Goal: Task Accomplishment & Management: Use online tool/utility

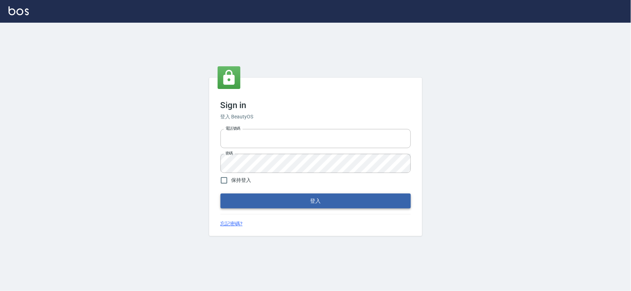
type input "034258365"
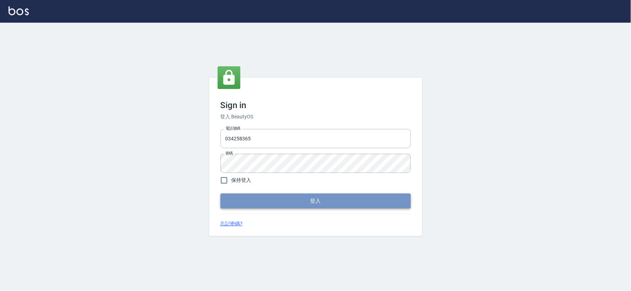
click at [253, 201] on button "登入" at bounding box center [315, 201] width 190 height 15
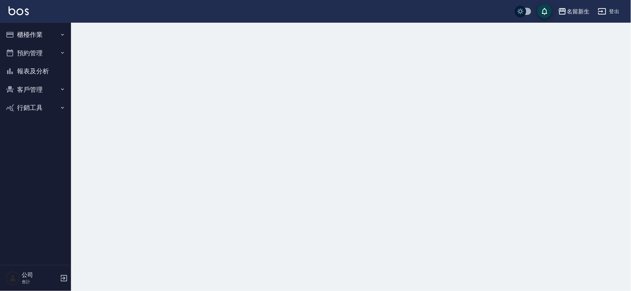
click at [46, 38] on button "櫃檯作業" at bounding box center [35, 35] width 65 height 18
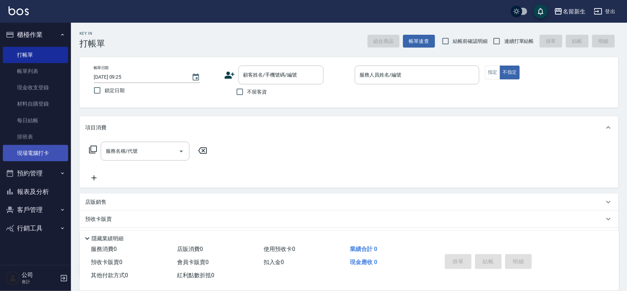
click at [43, 154] on link "現場電腦打卡" at bounding box center [35, 153] width 65 height 16
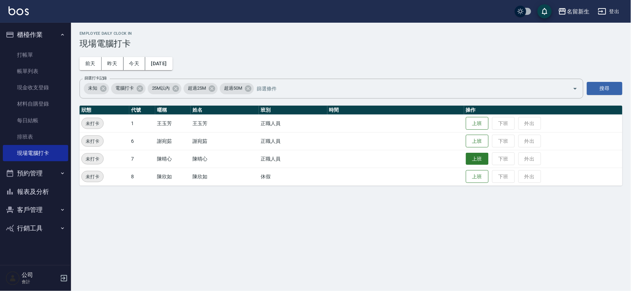
click at [483, 163] on button "上班" at bounding box center [477, 159] width 23 height 12
click at [472, 124] on button "上班" at bounding box center [477, 123] width 23 height 12
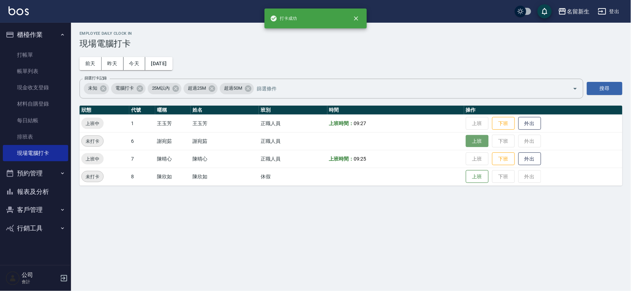
click at [477, 141] on button "上班" at bounding box center [477, 141] width 23 height 12
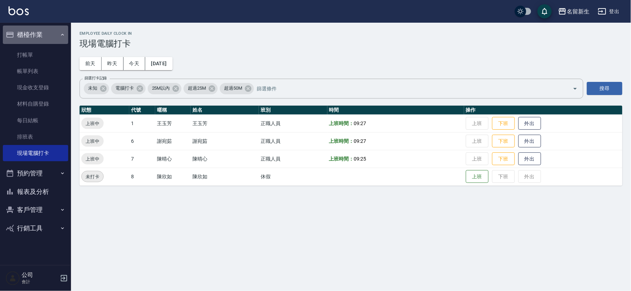
click at [31, 32] on button "櫃檯作業" at bounding box center [35, 35] width 65 height 18
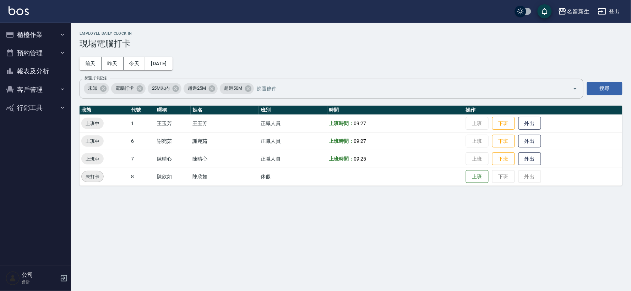
drag, startPoint x: 0, startPoint y: 208, endPoint x: 192, endPoint y: 15, distance: 272.3
click at [192, 15] on div "名留新生 登出" at bounding box center [315, 11] width 631 height 23
click at [32, 72] on button "報表及分析" at bounding box center [35, 71] width 65 height 18
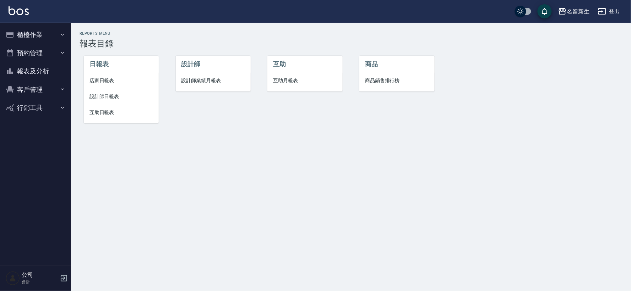
click at [114, 98] on span "設計師日報表" at bounding box center [121, 96] width 64 height 7
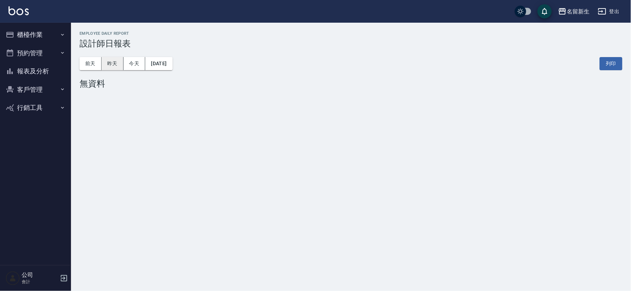
click at [115, 63] on button "昨天" at bounding box center [113, 63] width 22 height 13
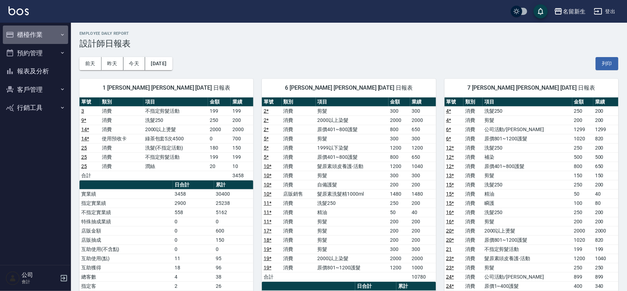
click at [29, 33] on button "櫃檯作業" at bounding box center [35, 35] width 65 height 18
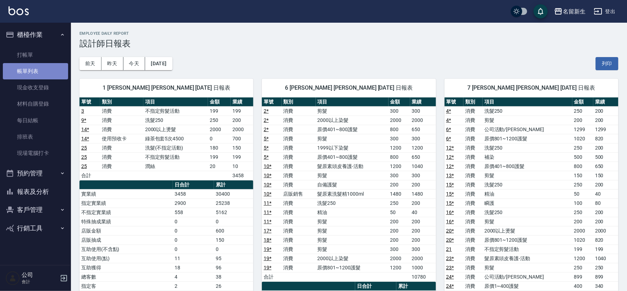
click at [36, 72] on link "帳單列表" at bounding box center [35, 71] width 65 height 16
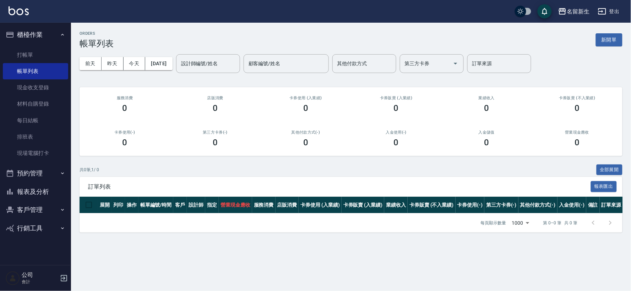
click at [112, 64] on button "昨天" at bounding box center [113, 63] width 22 height 13
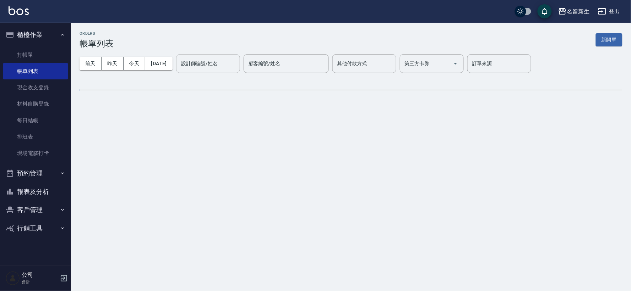
click at [228, 62] on div "設計師編號/姓名 設計師編號/姓名" at bounding box center [208, 63] width 64 height 19
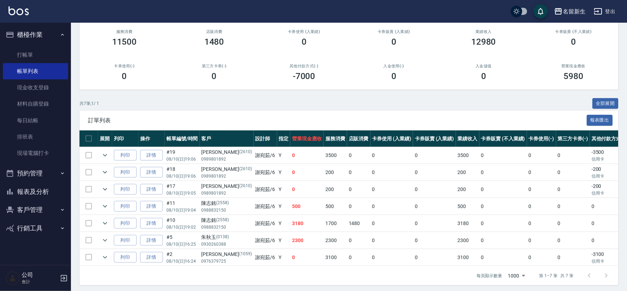
scroll to position [76, 0]
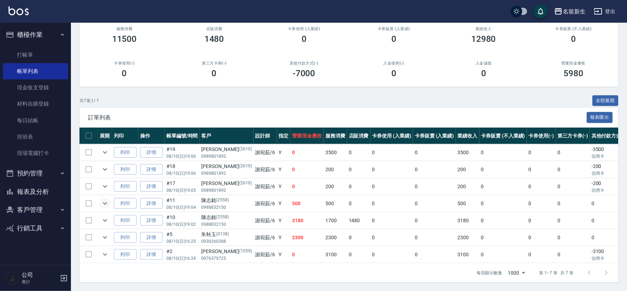
type input "[PERSON_NAME]-6"
click at [109, 199] on icon "expand row" at bounding box center [105, 203] width 9 height 9
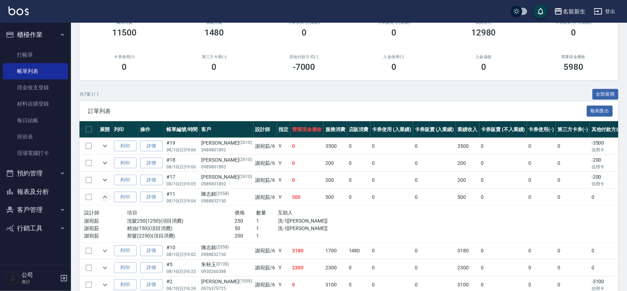
click at [38, 28] on button "櫃檯作業" at bounding box center [35, 35] width 65 height 18
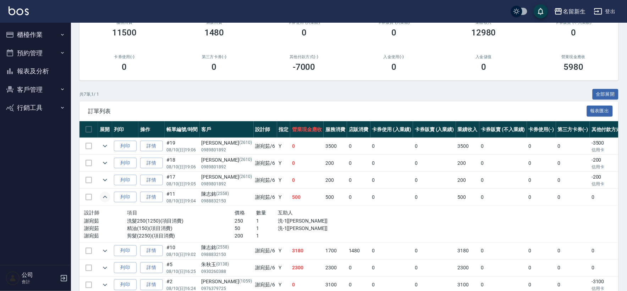
click at [23, 92] on button "客戶管理" at bounding box center [35, 90] width 65 height 18
click at [31, 75] on button "報表及分析" at bounding box center [35, 71] width 65 height 18
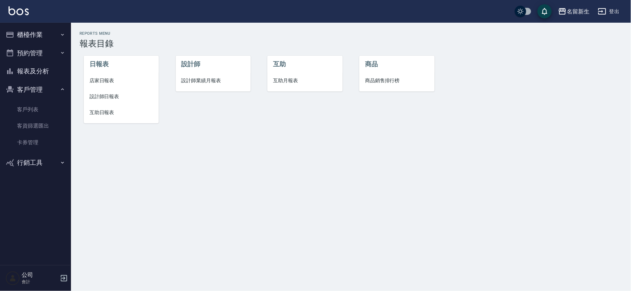
click at [112, 100] on span "設計師日報表" at bounding box center [121, 96] width 64 height 7
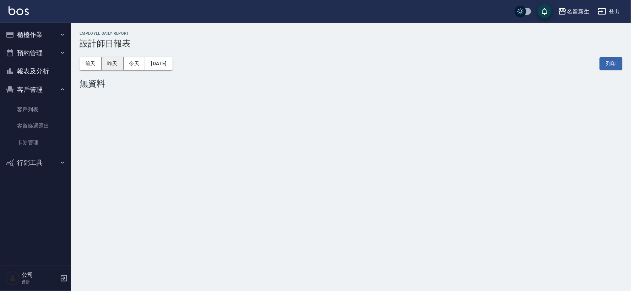
click at [112, 64] on button "昨天" at bounding box center [113, 63] width 22 height 13
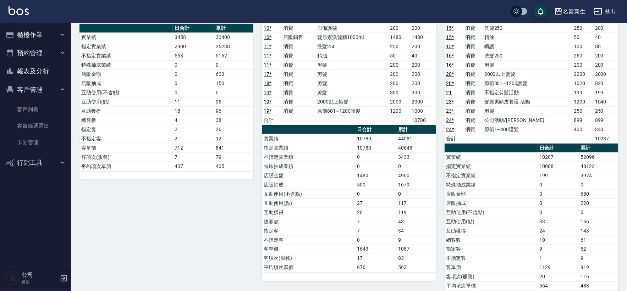
scroll to position [158, 0]
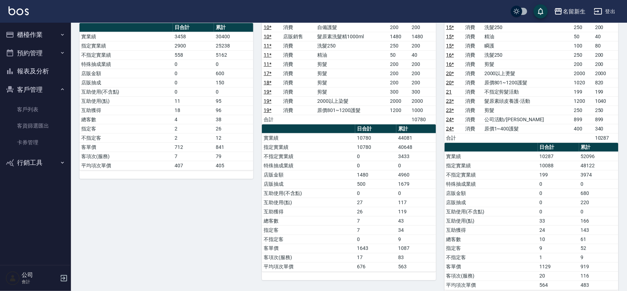
click at [16, 89] on button "客戶管理" at bounding box center [35, 90] width 65 height 18
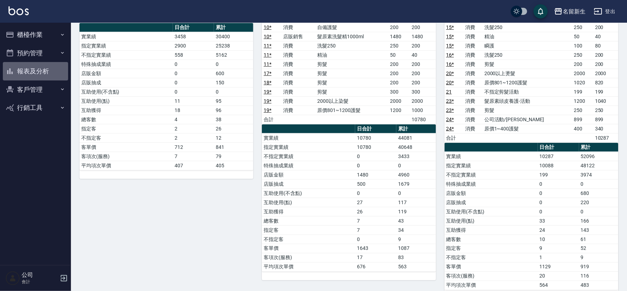
click at [27, 72] on button "報表及分析" at bounding box center [35, 71] width 65 height 18
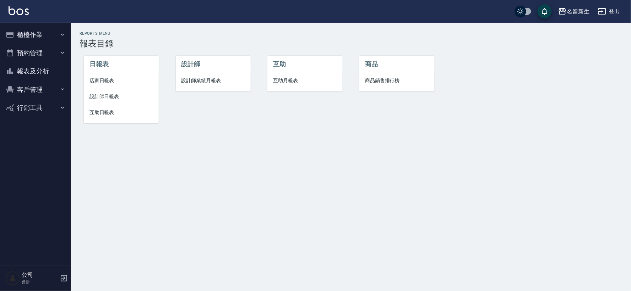
click at [217, 76] on li "設計師業績月報表" at bounding box center [213, 81] width 75 height 16
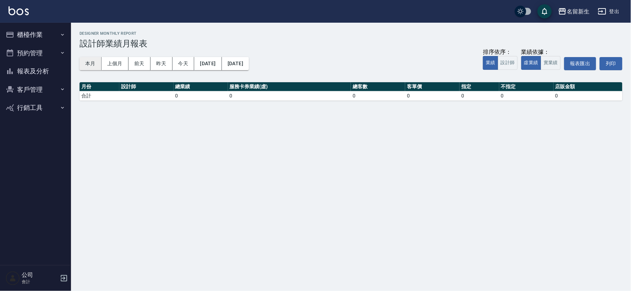
click at [91, 64] on button "本月" at bounding box center [91, 63] width 22 height 13
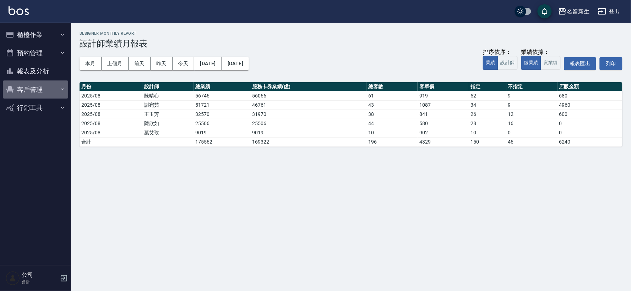
click at [28, 87] on button "客戶管理" at bounding box center [35, 90] width 65 height 18
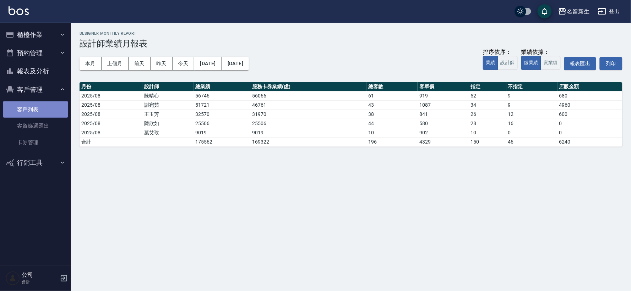
click at [23, 115] on link "客戶列表" at bounding box center [35, 110] width 65 height 16
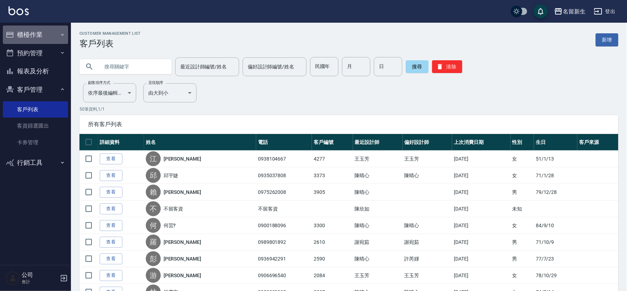
click at [49, 34] on button "櫃檯作業" at bounding box center [35, 35] width 65 height 18
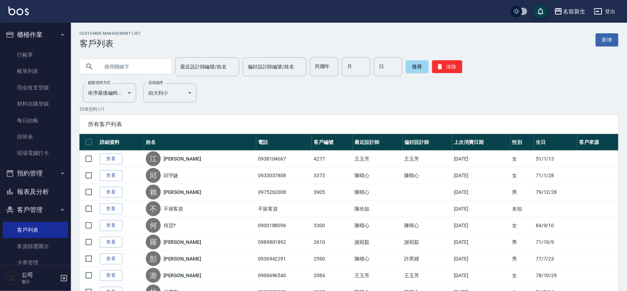
click at [44, 185] on button "報表及分析" at bounding box center [35, 192] width 65 height 18
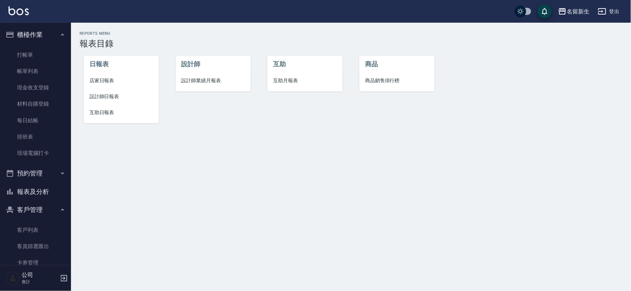
click at [87, 89] on li "設計師日報表" at bounding box center [121, 97] width 75 height 16
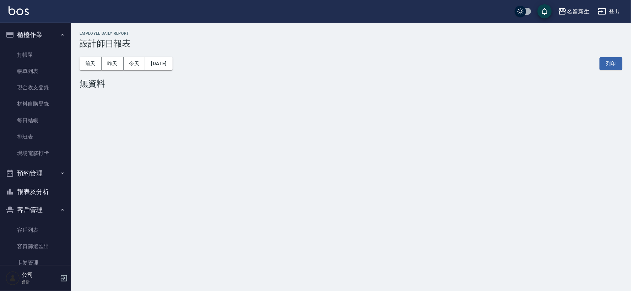
click at [29, 188] on button "報表及分析" at bounding box center [35, 192] width 65 height 18
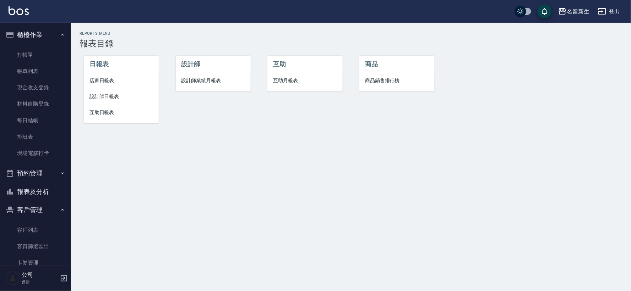
click at [182, 77] on span "設計師業績月報表" at bounding box center [213, 80] width 64 height 7
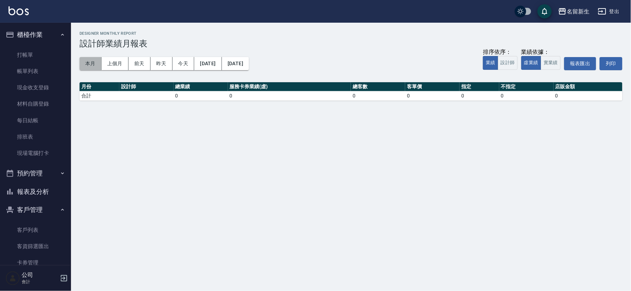
click at [87, 66] on button "本月" at bounding box center [91, 63] width 22 height 13
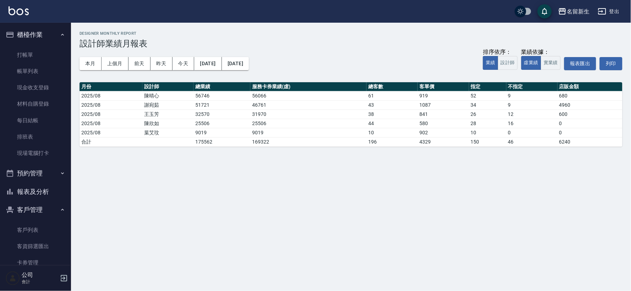
click at [48, 193] on button "報表及分析" at bounding box center [35, 192] width 65 height 18
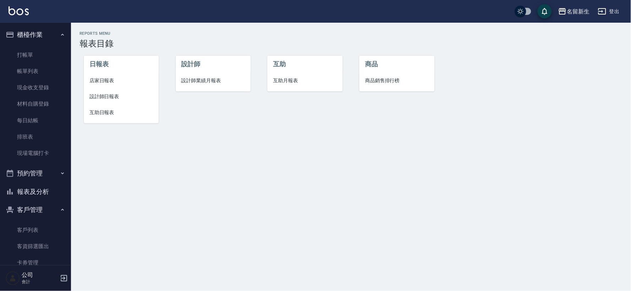
click at [115, 81] on span "店家日報表" at bounding box center [121, 80] width 64 height 7
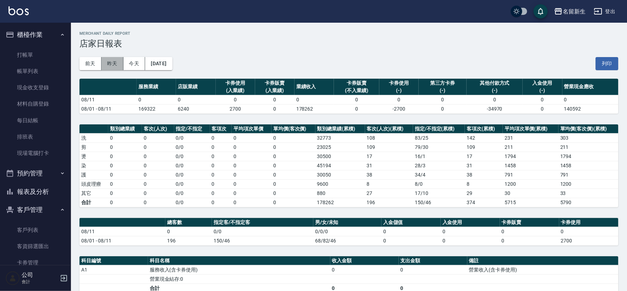
click at [112, 64] on button "昨天" at bounding box center [113, 63] width 22 height 13
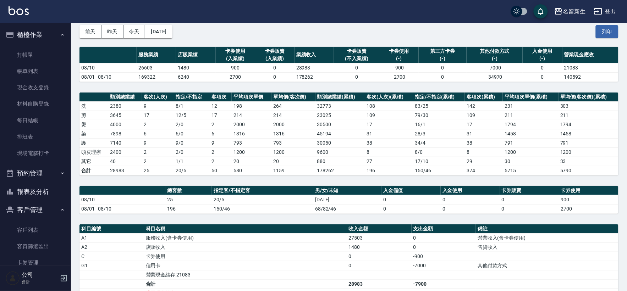
scroll to position [79, 0]
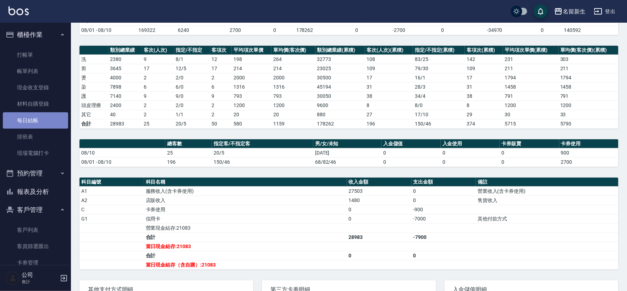
click at [43, 124] on link "每日結帳" at bounding box center [35, 121] width 65 height 16
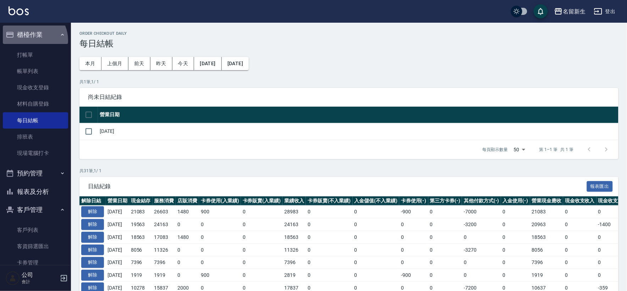
click at [29, 40] on button "櫃檯作業" at bounding box center [35, 35] width 65 height 18
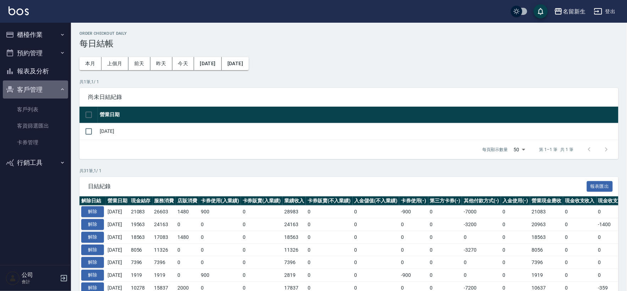
click at [31, 89] on button "客戶管理" at bounding box center [35, 90] width 65 height 18
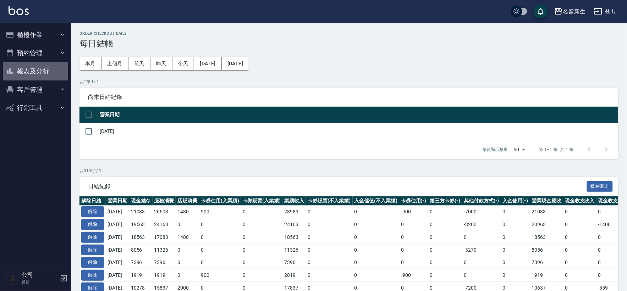
click at [31, 68] on button "報表及分析" at bounding box center [35, 71] width 65 height 18
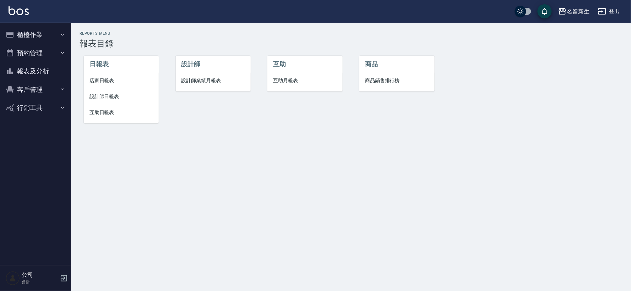
click at [73, 100] on div "日報表 店家日報表 設計師日報表 互助日報表" at bounding box center [117, 85] width 92 height 91
click at [96, 98] on span "設計師日報表" at bounding box center [121, 96] width 64 height 7
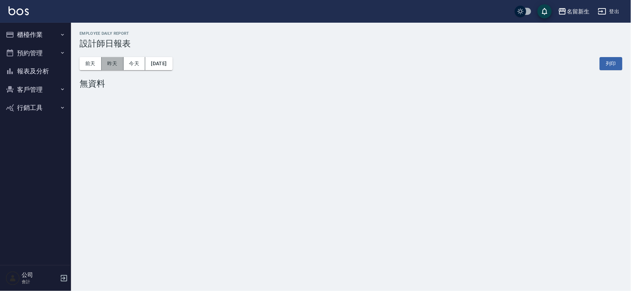
click at [112, 65] on button "昨天" at bounding box center [113, 63] width 22 height 13
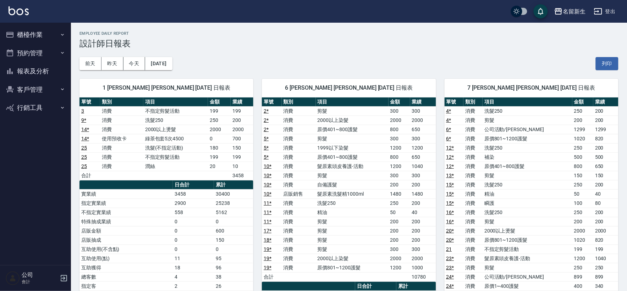
scroll to position [39, 0]
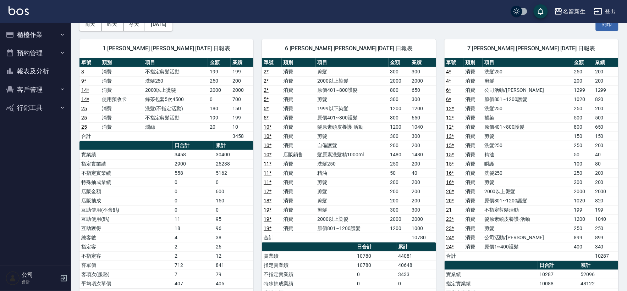
click at [39, 82] on button "客戶管理" at bounding box center [35, 90] width 65 height 18
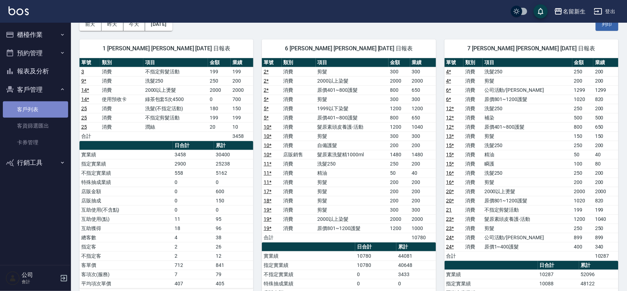
click at [50, 107] on link "客戶列表" at bounding box center [35, 110] width 65 height 16
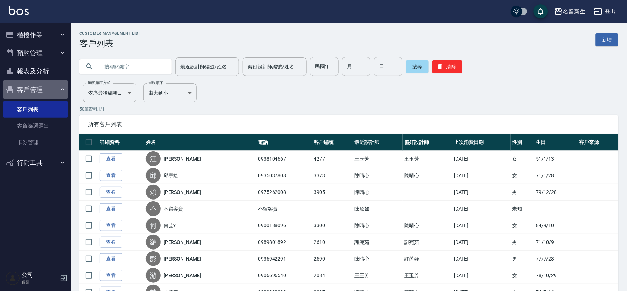
click at [33, 83] on button "客戶管理" at bounding box center [35, 90] width 65 height 18
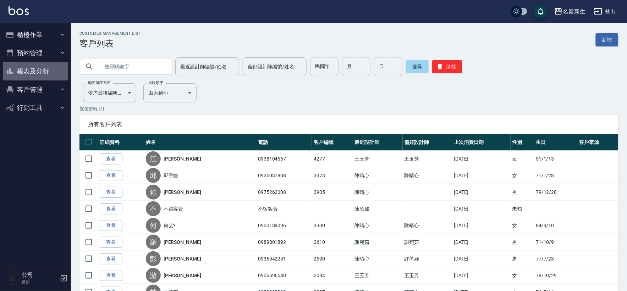
click at [35, 72] on button "報表及分析" at bounding box center [35, 71] width 65 height 18
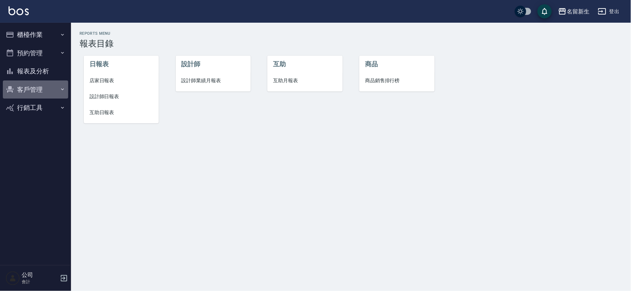
click at [42, 90] on button "客戶管理" at bounding box center [35, 90] width 65 height 18
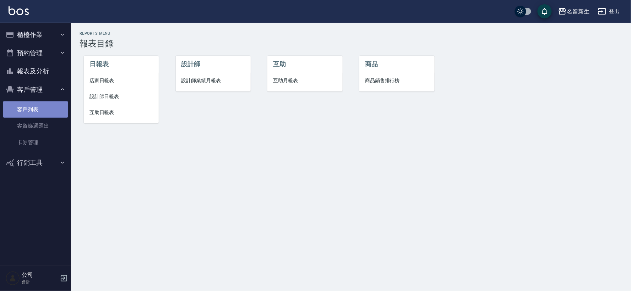
click at [42, 106] on link "客戶列表" at bounding box center [35, 110] width 65 height 16
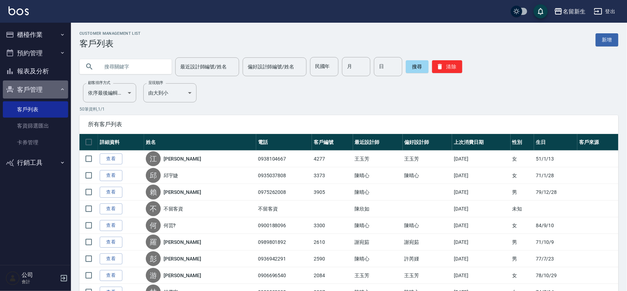
click at [37, 89] on button "客戶管理" at bounding box center [35, 90] width 65 height 18
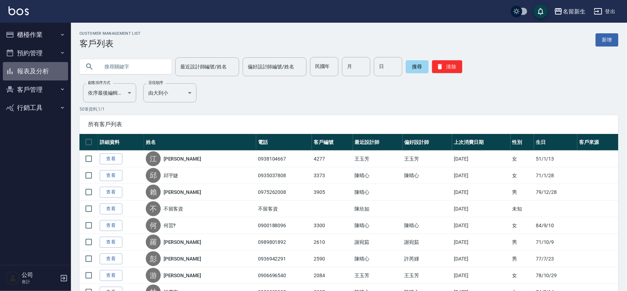
click at [45, 70] on button "報表及分析" at bounding box center [35, 71] width 65 height 18
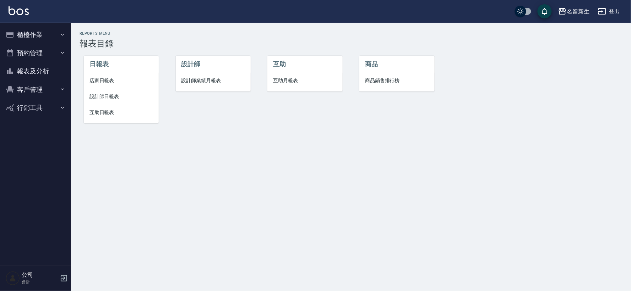
click at [121, 97] on span "設計師日報表" at bounding box center [121, 96] width 64 height 7
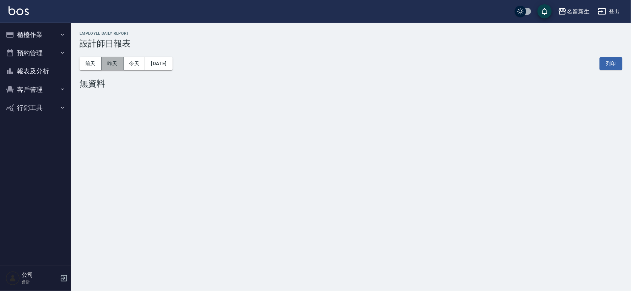
click at [114, 65] on button "昨天" at bounding box center [113, 63] width 22 height 13
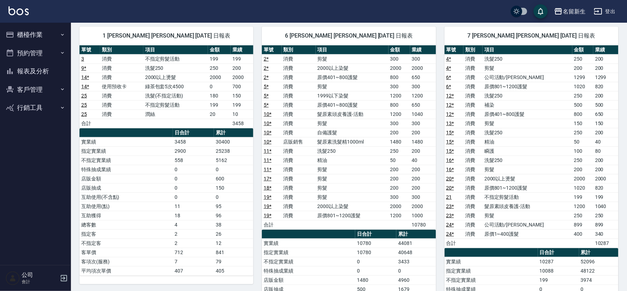
scroll to position [39, 0]
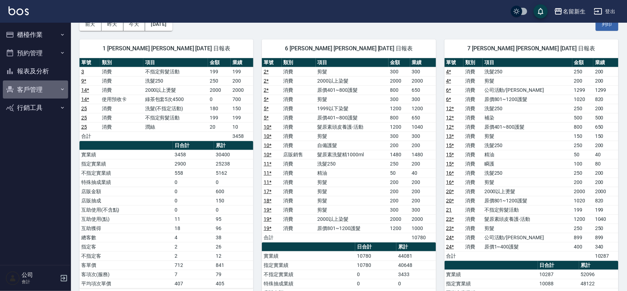
click at [22, 87] on button "客戶管理" at bounding box center [35, 90] width 65 height 18
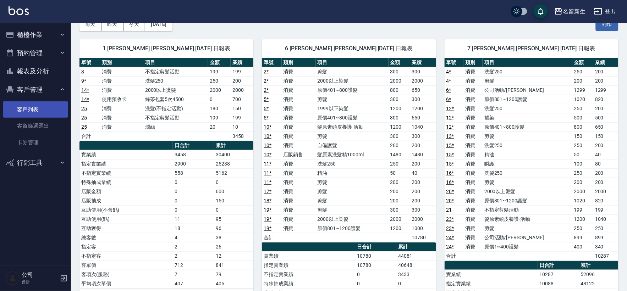
click at [30, 104] on link "客戶列表" at bounding box center [35, 110] width 65 height 16
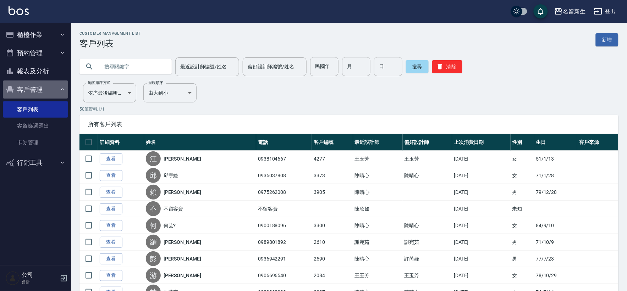
click at [29, 86] on button "客戶管理" at bounding box center [35, 90] width 65 height 18
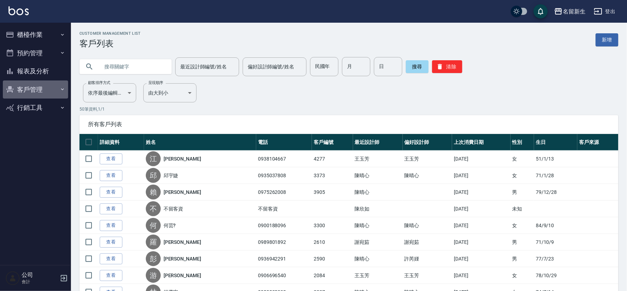
click at [40, 87] on button "客戶管理" at bounding box center [35, 90] width 65 height 18
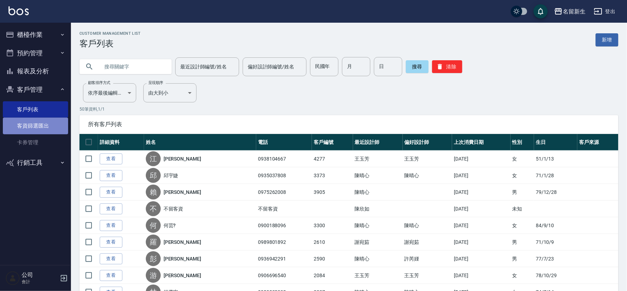
click at [42, 122] on link "客資篩選匯出" at bounding box center [35, 126] width 65 height 16
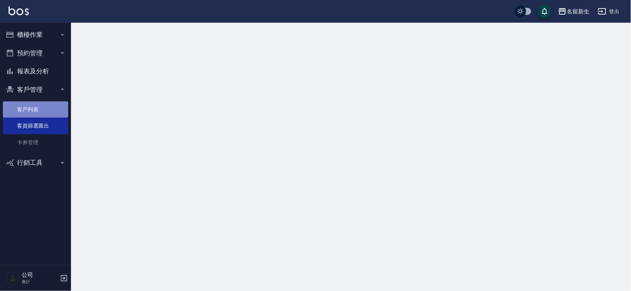
click at [40, 112] on link "客戶列表" at bounding box center [35, 110] width 65 height 16
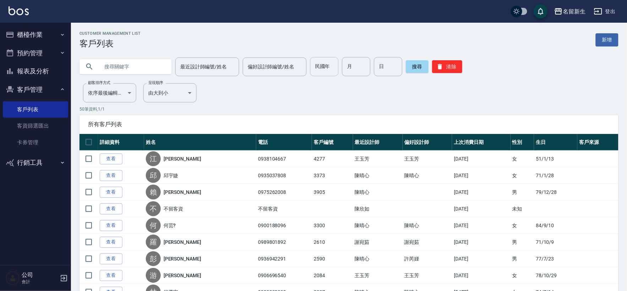
click at [316, 70] on input "民國年" at bounding box center [324, 66] width 28 height 19
type input "89"
type input "11"
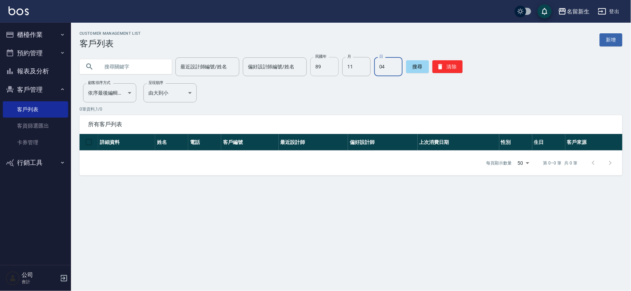
drag, startPoint x: 384, startPoint y: 71, endPoint x: 334, endPoint y: 63, distance: 51.1
click at [334, 63] on div "民國年 89 民國年 月 11 月 日 04 日" at bounding box center [356, 66] width 92 height 19
type input "09"
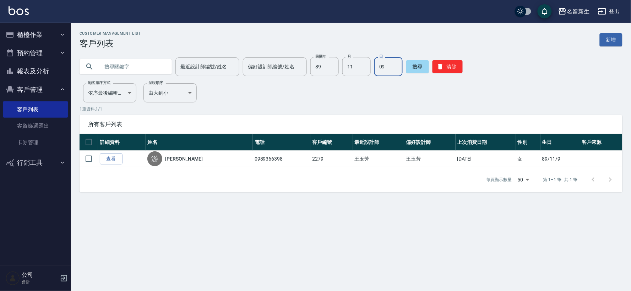
click at [449, 66] on button "清除" at bounding box center [447, 66] width 30 height 13
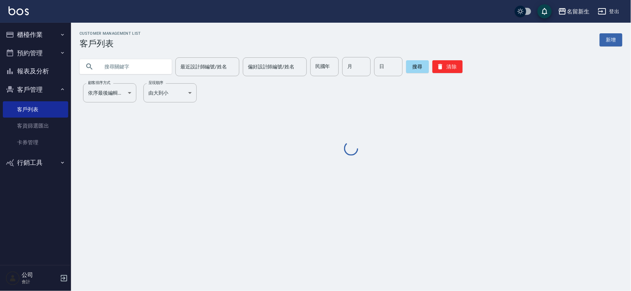
click at [155, 69] on input "text" at bounding box center [132, 66] width 67 height 19
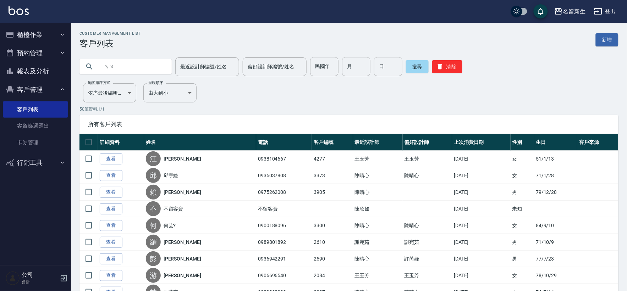
type input "ㄌ"
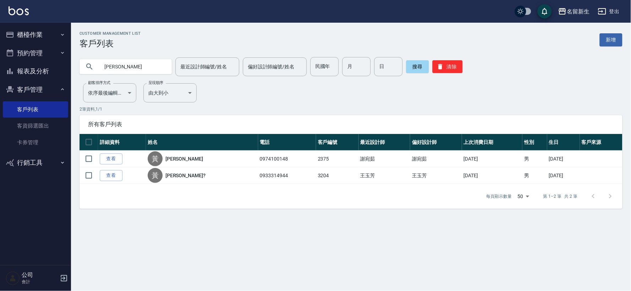
type input "黃"
type input "ㄏ"
type input "ㄌ"
type input "ㄧ"
type input "麟"
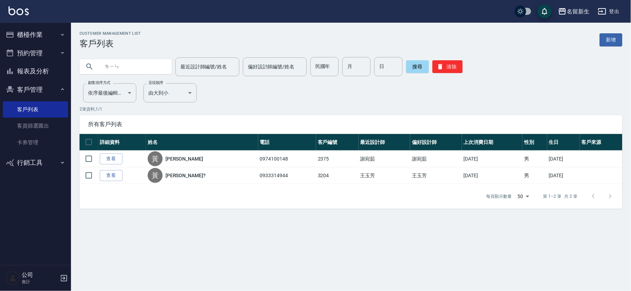
type input "凜"
click at [406, 69] on button "搜尋" at bounding box center [417, 66] width 23 height 13
click at [151, 64] on input "[PERSON_NAME]" at bounding box center [132, 66] width 67 height 19
type input "林"
click at [446, 65] on button "清除" at bounding box center [447, 66] width 30 height 13
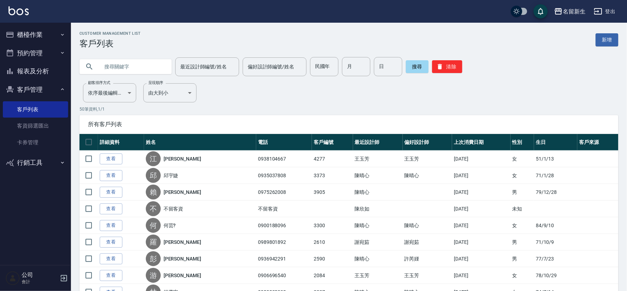
click at [127, 70] on input "text" at bounding box center [132, 66] width 67 height 19
click at [158, 65] on input "text" at bounding box center [132, 66] width 67 height 19
type input "[PERSON_NAME]"
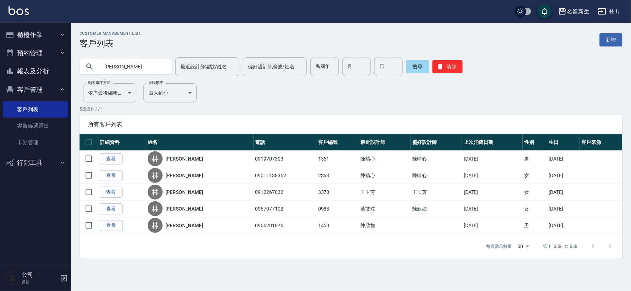
click at [37, 92] on button "客戶管理" at bounding box center [35, 90] width 65 height 18
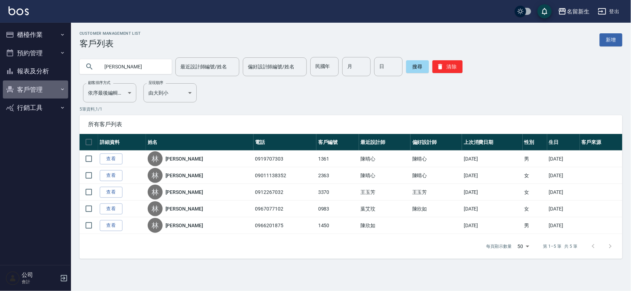
click at [37, 93] on button "客戶管理" at bounding box center [35, 90] width 65 height 18
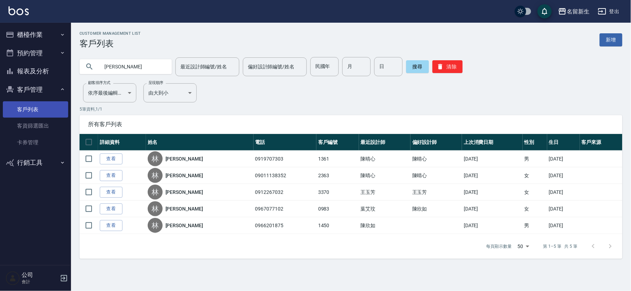
click at [33, 109] on link "客戶列表" at bounding box center [35, 110] width 65 height 16
click at [457, 65] on button "清除" at bounding box center [447, 66] width 30 height 13
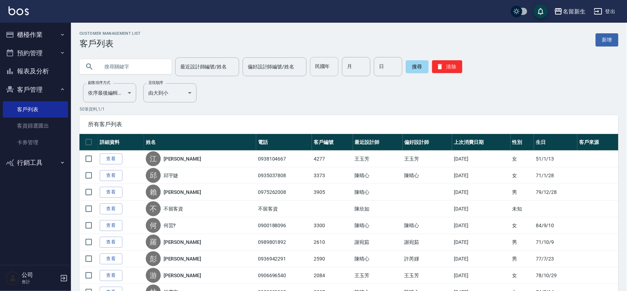
click at [322, 67] on input "民國年" at bounding box center [324, 66] width 28 height 19
type input "64"
type input "03"
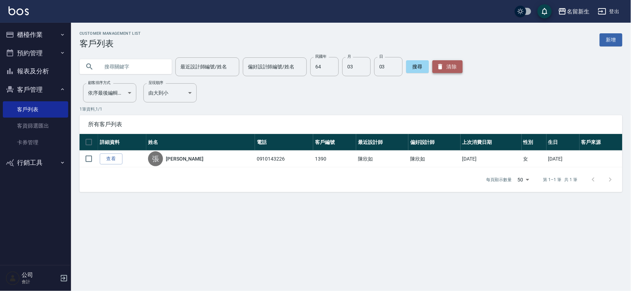
drag, startPoint x: 414, startPoint y: 0, endPoint x: 448, endPoint y: 67, distance: 75.4
click at [448, 67] on button "清除" at bounding box center [447, 66] width 30 height 13
